Goal: Navigation & Orientation: Understand site structure

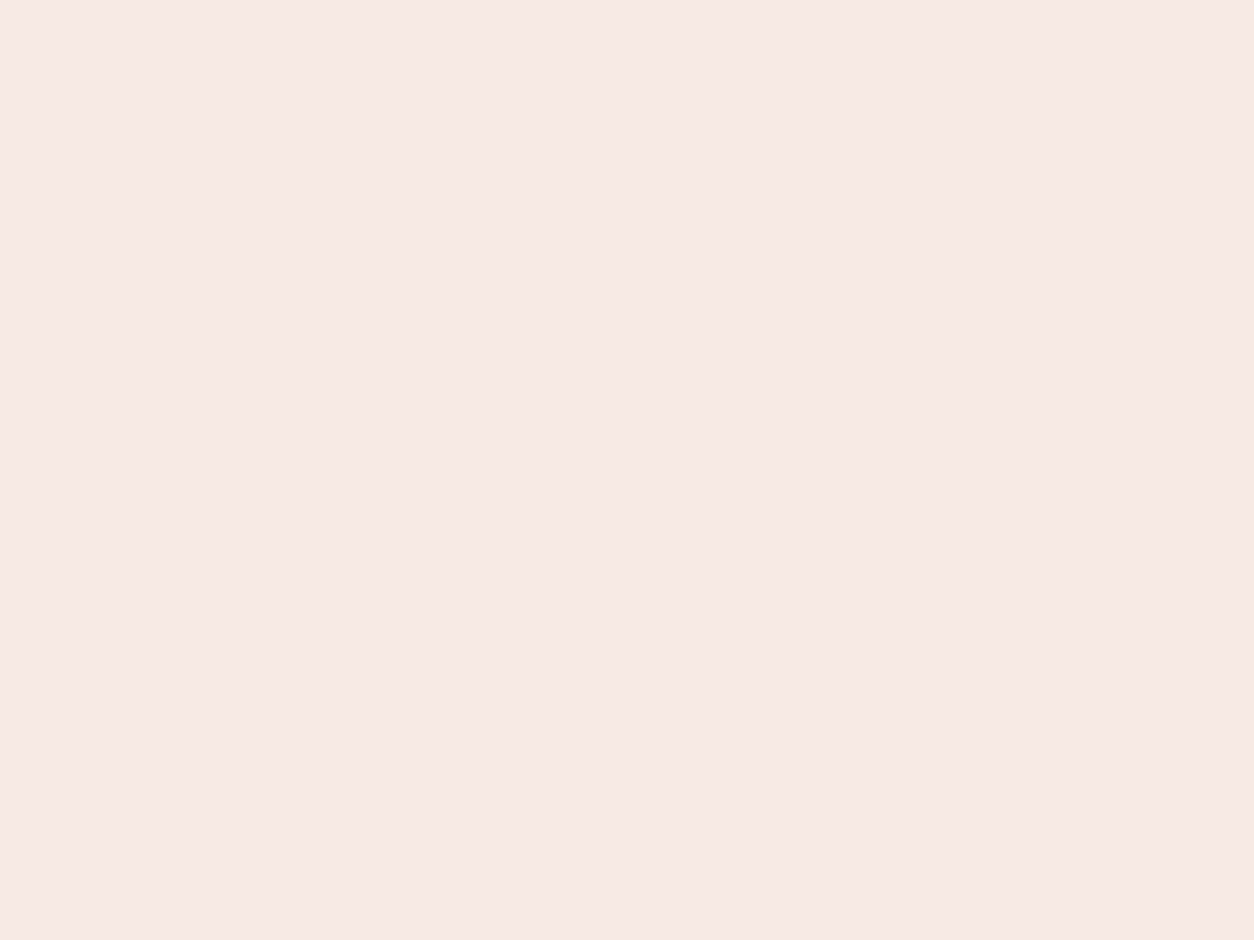
click at [627, 470] on nb-app "Almost there Thank you for registering for Newbook. Your account is under revie…" at bounding box center [627, 470] width 1254 height 940
click at [627, 0] on nb-app "Almost there Thank you for registering for Newbook. Your account is under revie…" at bounding box center [627, 470] width 1254 height 940
click at [670, 0] on nb-app "Almost there Thank you for registering for Newbook. Your account is under revie…" at bounding box center [627, 470] width 1254 height 940
click at [627, 470] on nb-app "Almost there Thank you for registering for Newbook. Your account is under revie…" at bounding box center [627, 470] width 1254 height 940
click at [627, 0] on nb-app "Almost there Thank you for registering for Newbook. Your account is under revie…" at bounding box center [627, 470] width 1254 height 940
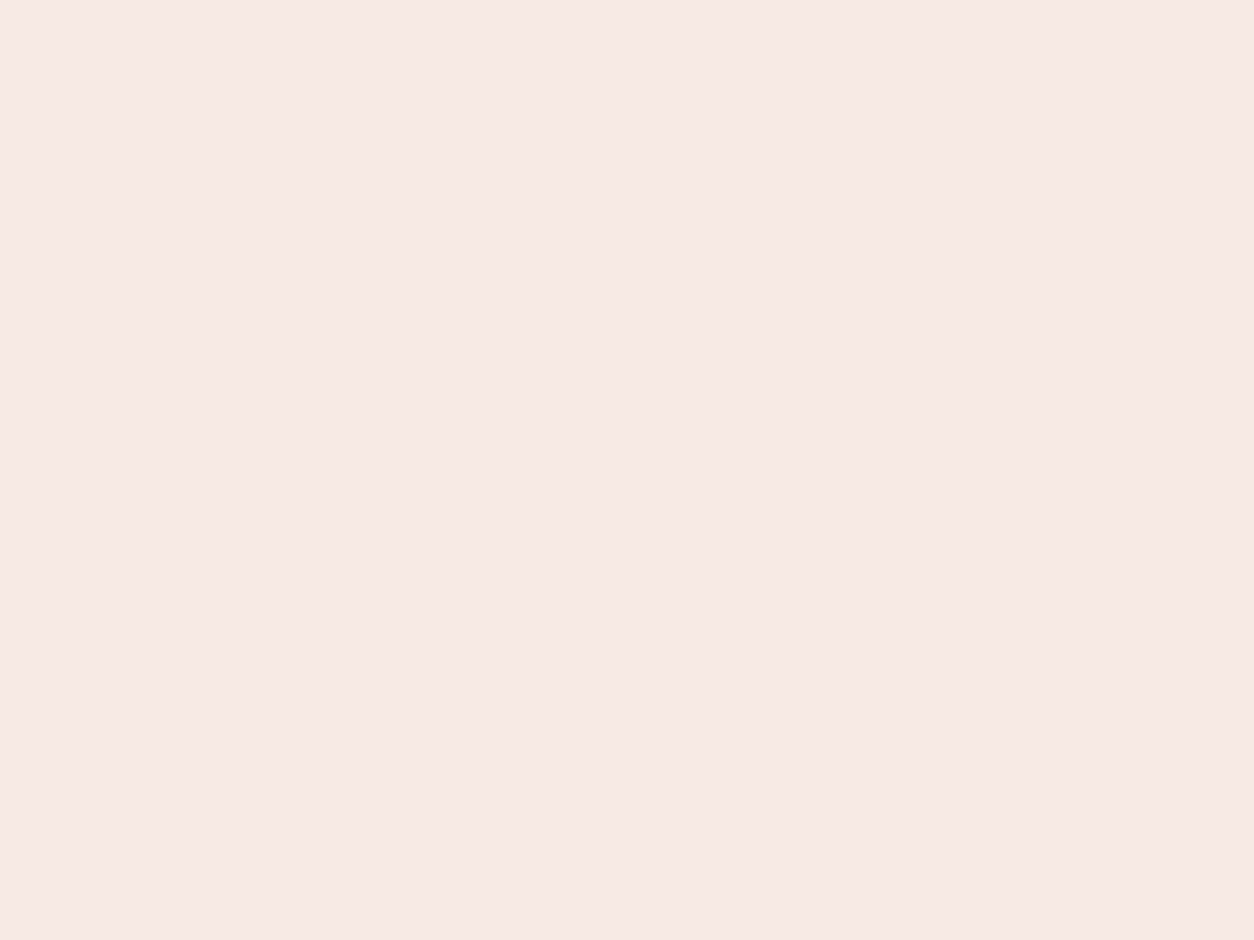
click at [438, 0] on nb-app "Almost there Thank you for registering for Newbook. Your account is under revie…" at bounding box center [627, 470] width 1254 height 940
click at [627, 470] on nb-app "Almost there Thank you for registering for Newbook. Your account is under revie…" at bounding box center [627, 470] width 1254 height 940
click at [627, 0] on nb-app "Almost there Thank you for registering for Newbook. Your account is under revie…" at bounding box center [627, 470] width 1254 height 940
click at [438, 0] on nb-app "Almost there Thank you for registering for Newbook. Your account is under revie…" at bounding box center [627, 470] width 1254 height 940
click at [627, 470] on nb-app "Almost there Thank you for registering for Newbook. Your account is under revie…" at bounding box center [627, 470] width 1254 height 940
